Goal: Information Seeking & Learning: Learn about a topic

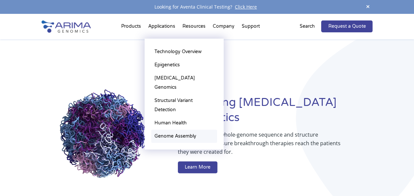
click at [183, 130] on link "Genome Assembly" at bounding box center [184, 136] width 66 height 13
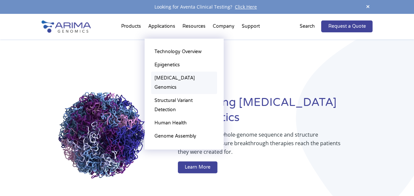
click at [169, 75] on link "[MEDICAL_DATA] Genomics" at bounding box center [184, 83] width 66 height 22
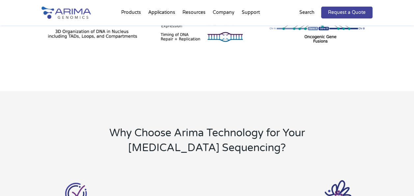
scroll to position [212, 0]
